Goal: Task Accomplishment & Management: Use online tool/utility

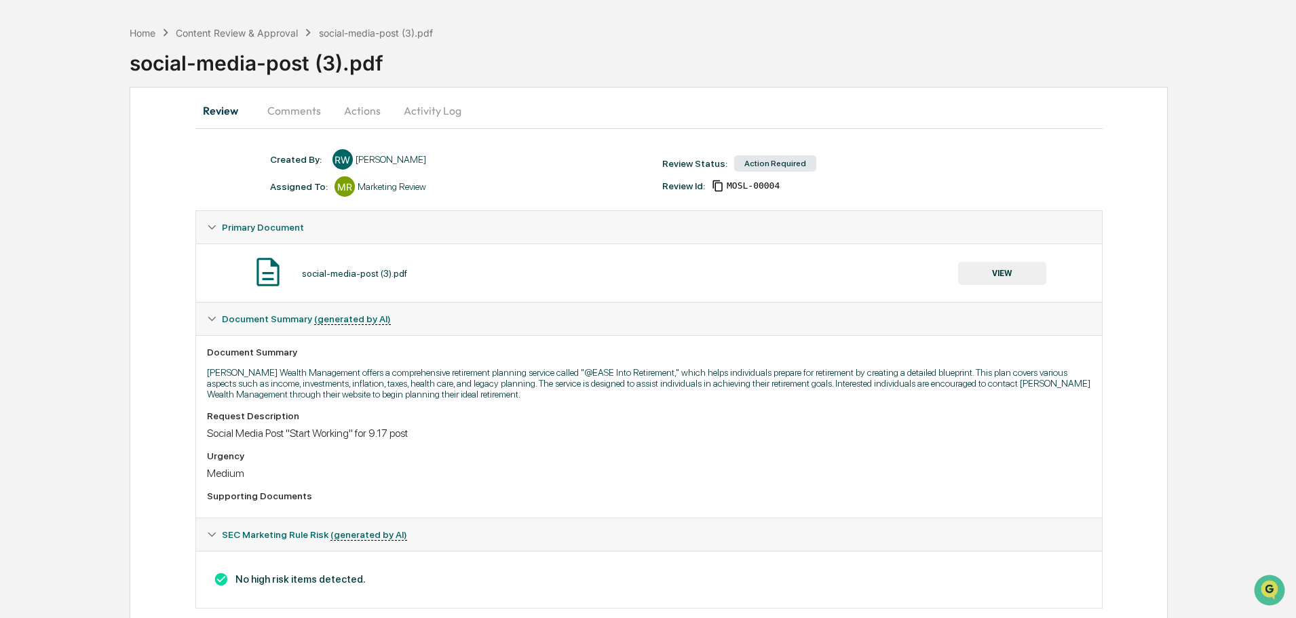
scroll to position [71, 0]
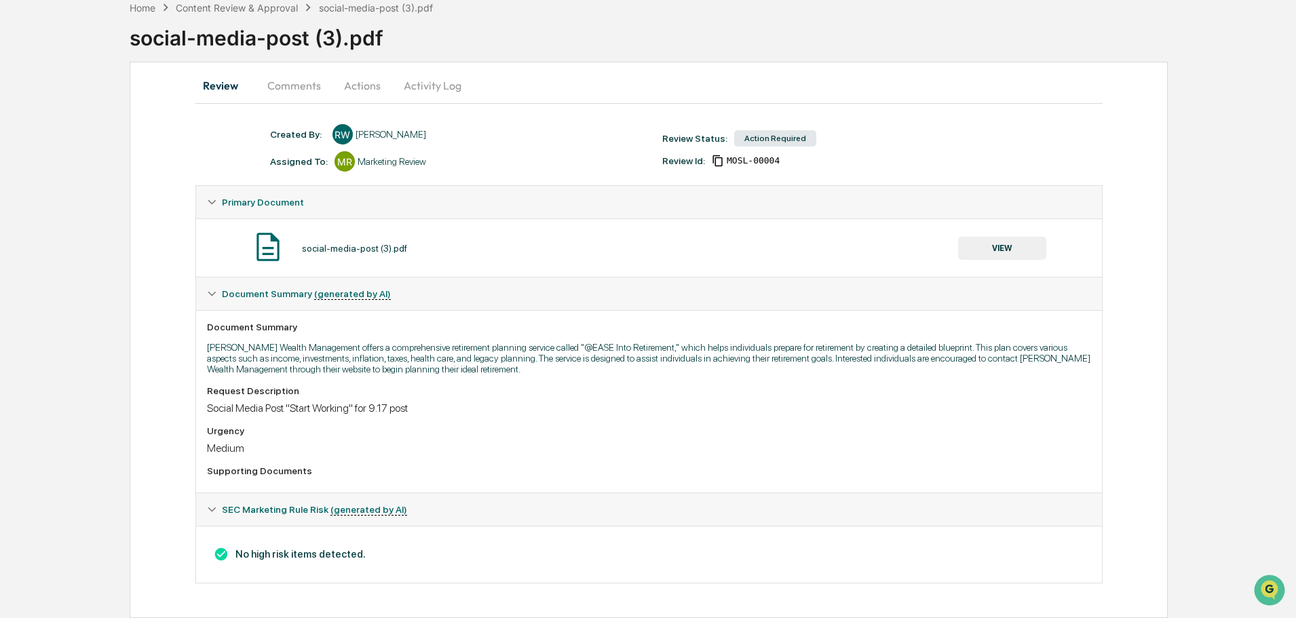
click at [990, 248] on button "VIEW" at bounding box center [1002, 248] width 88 height 23
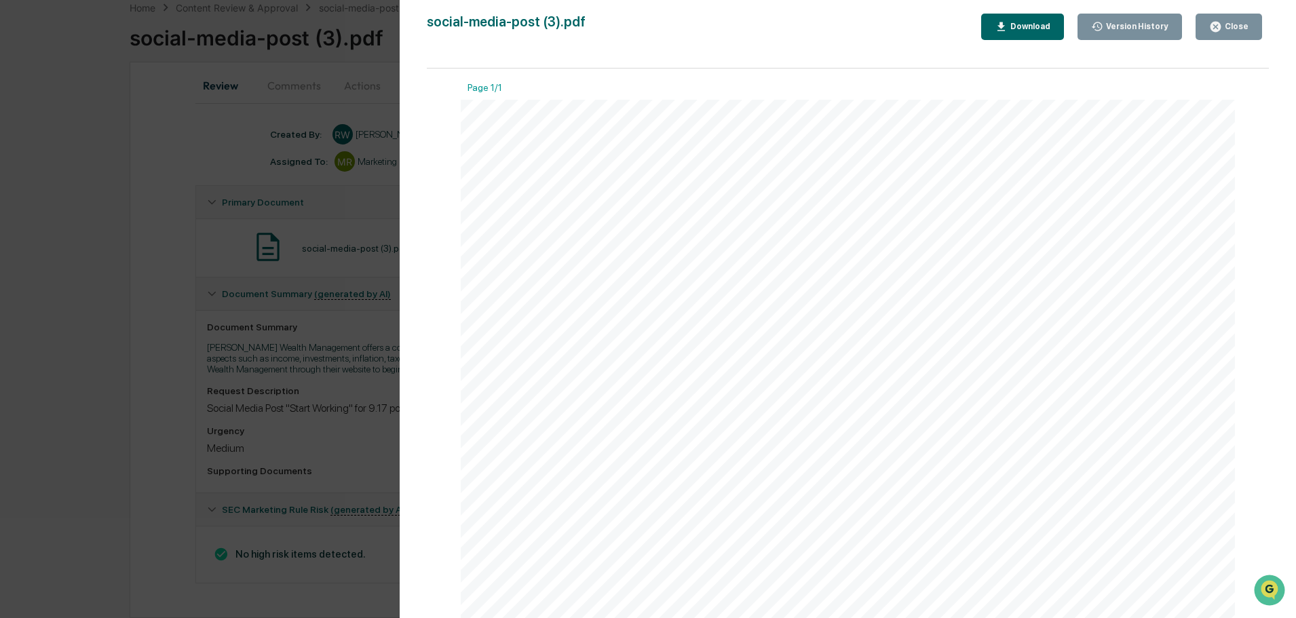
click at [1236, 21] on div "Close" at bounding box center [1228, 26] width 39 height 13
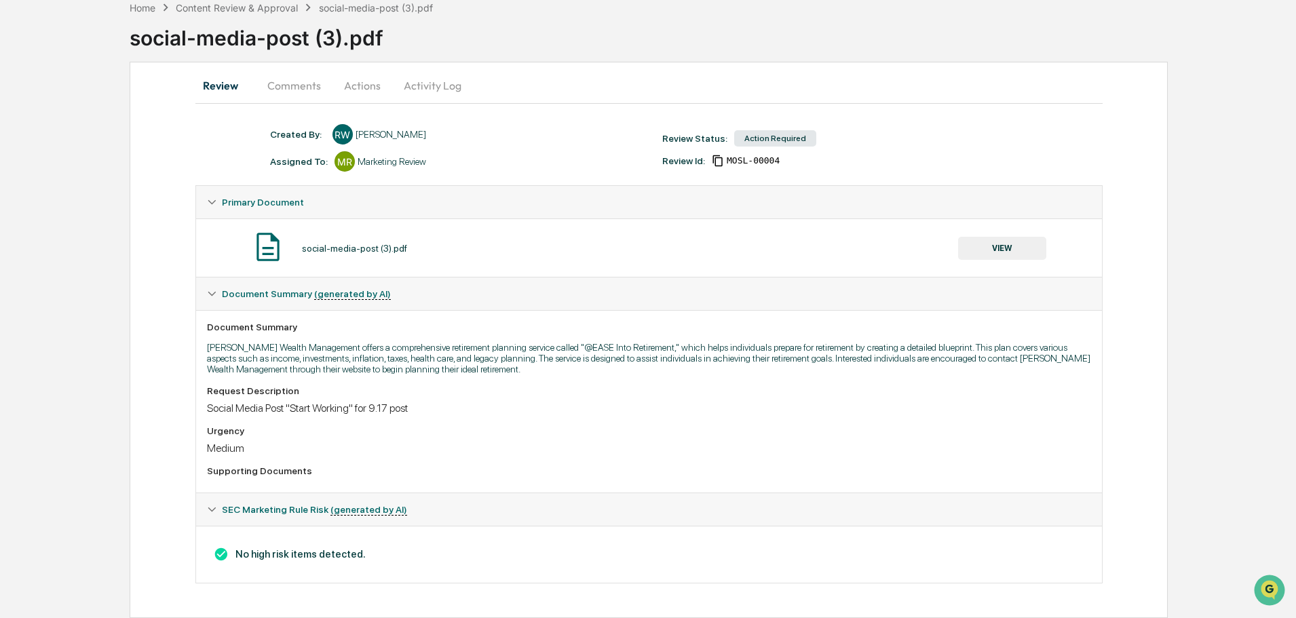
click at [361, 88] on button "Actions" at bounding box center [362, 85] width 61 height 33
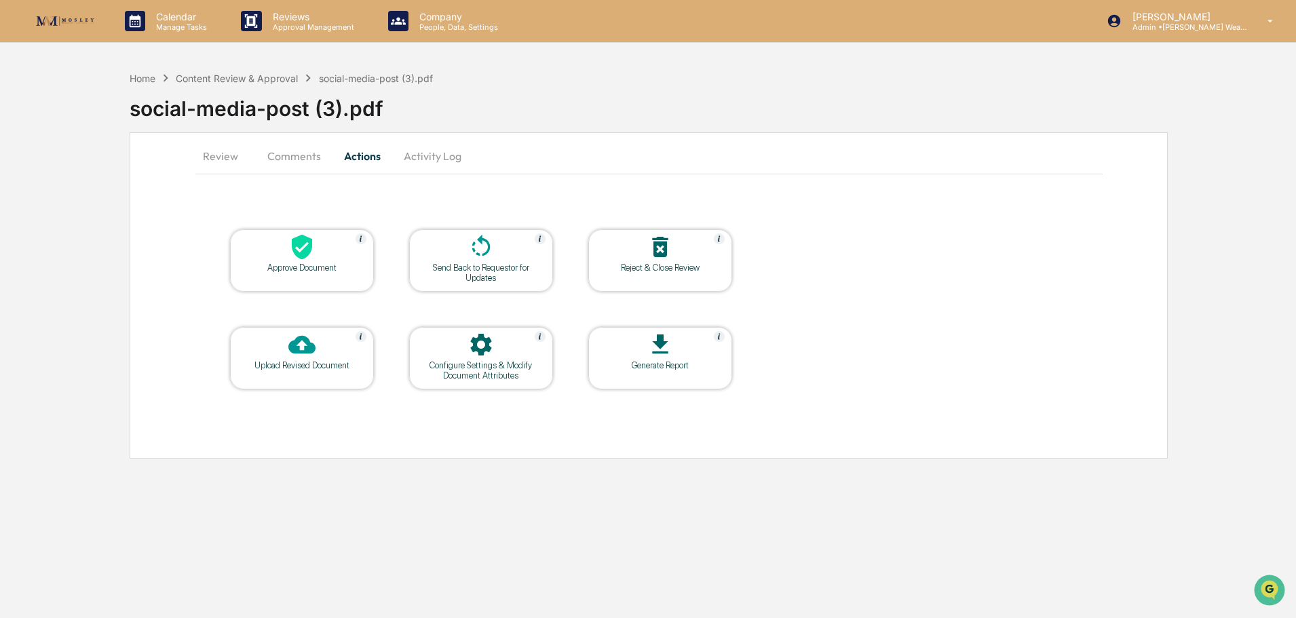
scroll to position [0, 0]
click at [318, 259] on div at bounding box center [303, 247] width 136 height 29
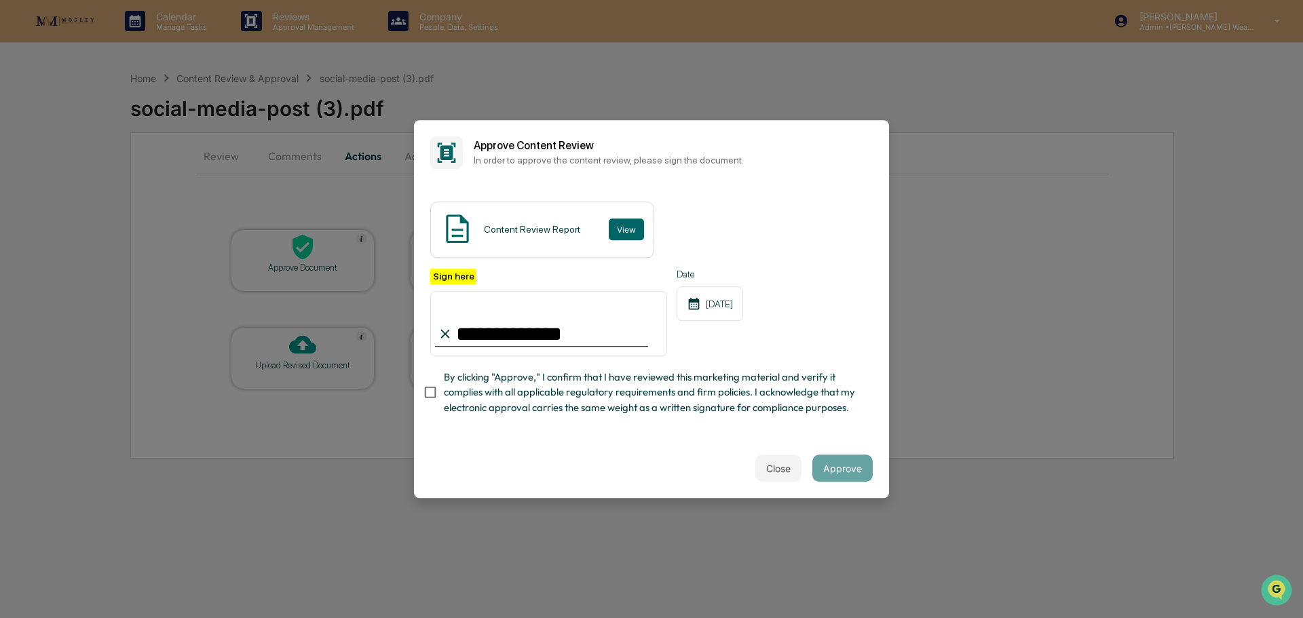
type input "**********"
click at [611, 231] on button "View" at bounding box center [626, 229] width 35 height 22
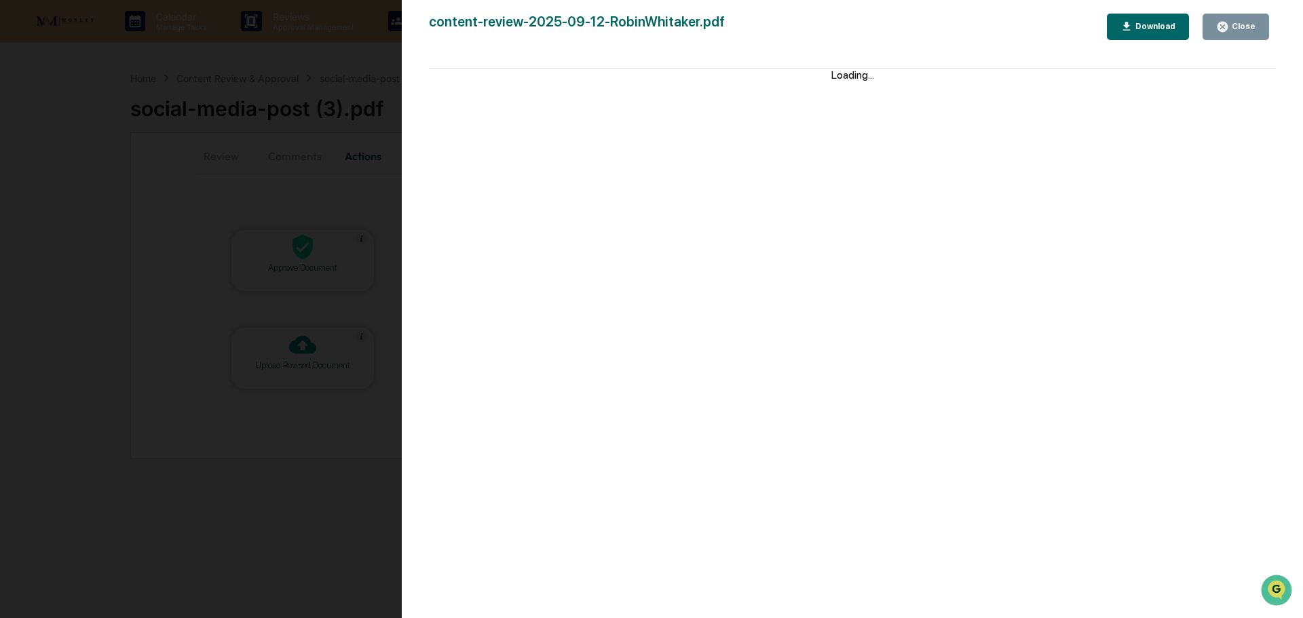
click at [1227, 24] on icon "button" at bounding box center [1222, 27] width 10 height 10
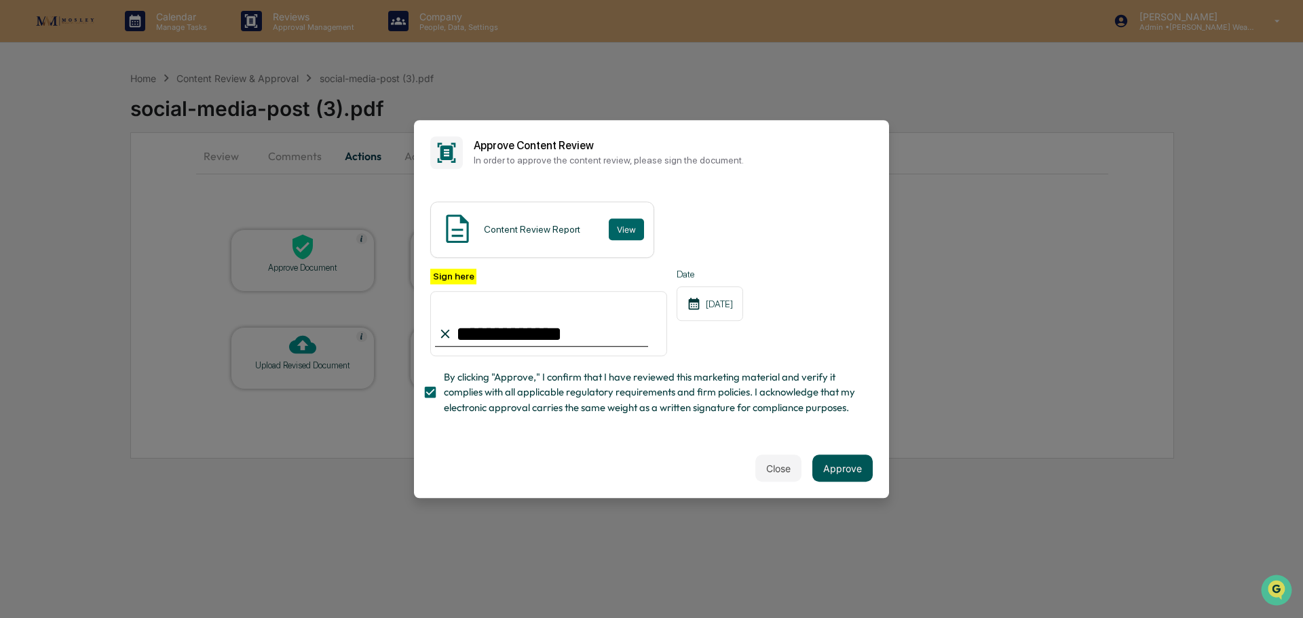
click at [854, 473] on button "Approve" at bounding box center [842, 468] width 60 height 27
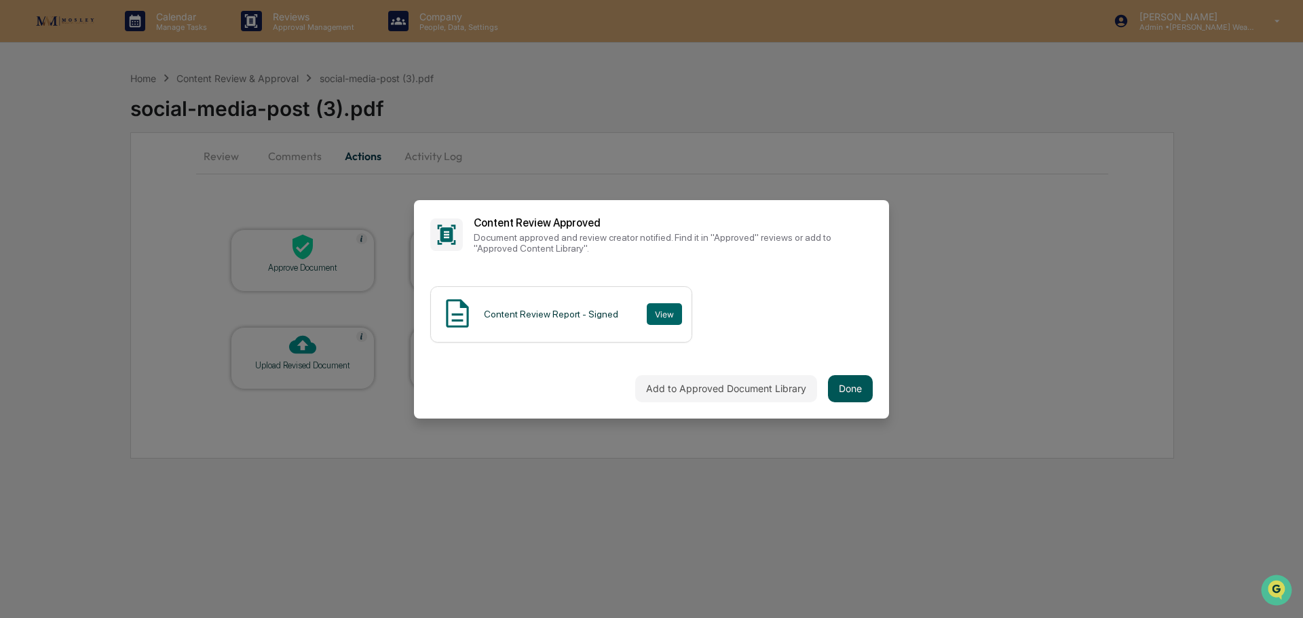
click at [858, 391] on button "Done" at bounding box center [850, 388] width 45 height 27
